Goal: Task Accomplishment & Management: Manage account settings

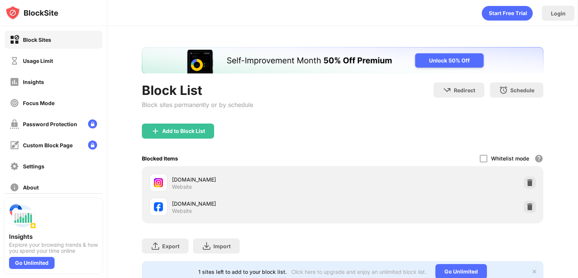
click at [532, 219] on div "[DOMAIN_NAME] Website" at bounding box center [342, 207] width 392 height 24
click at [526, 210] on img at bounding box center [530, 207] width 8 height 8
